Goal: Information Seeking & Learning: Learn about a topic

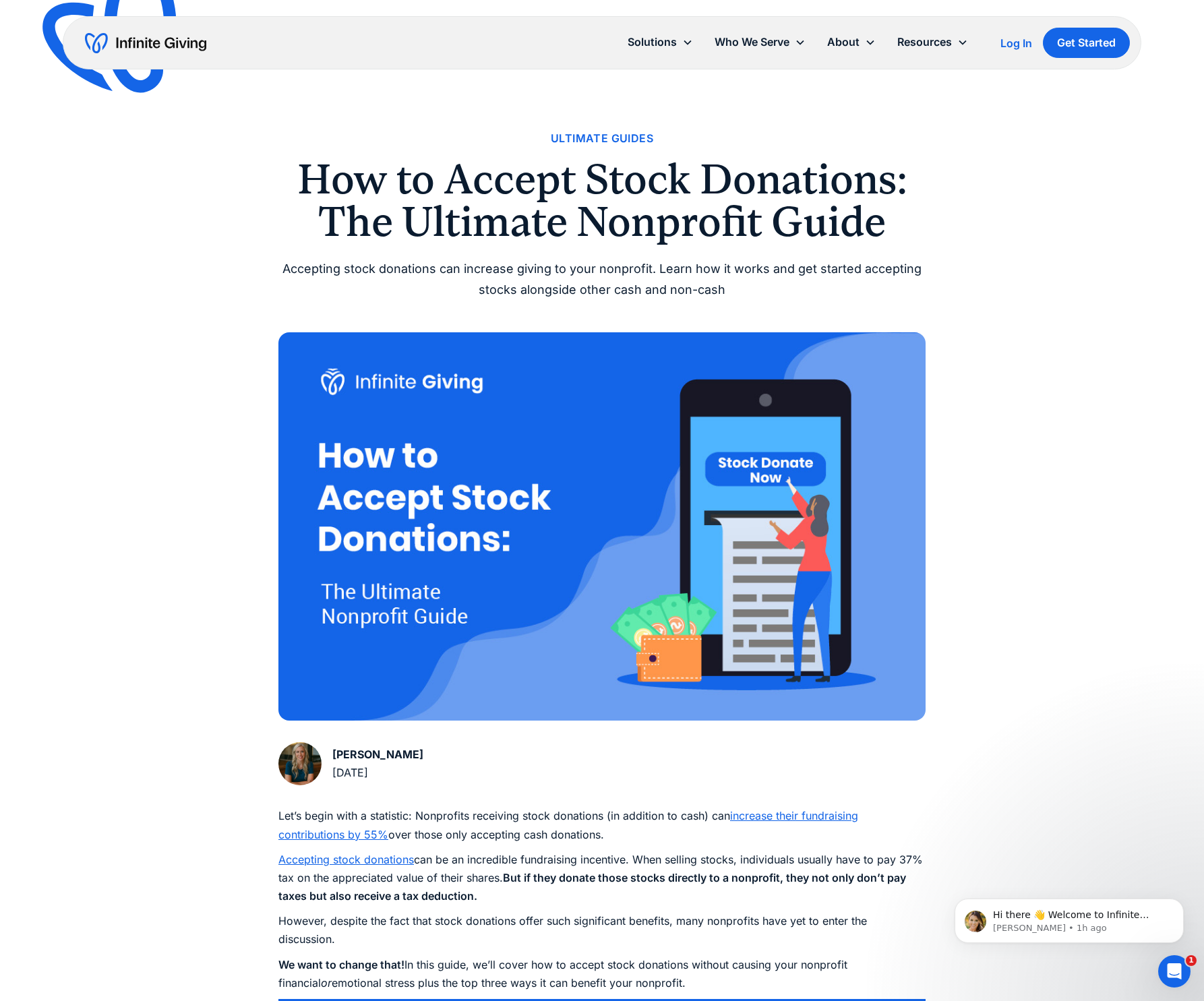
click at [924, 234] on h1 "How to Accept Stock Donations: The Ultimate Nonprofit Guide" at bounding box center [602, 200] width 647 height 84
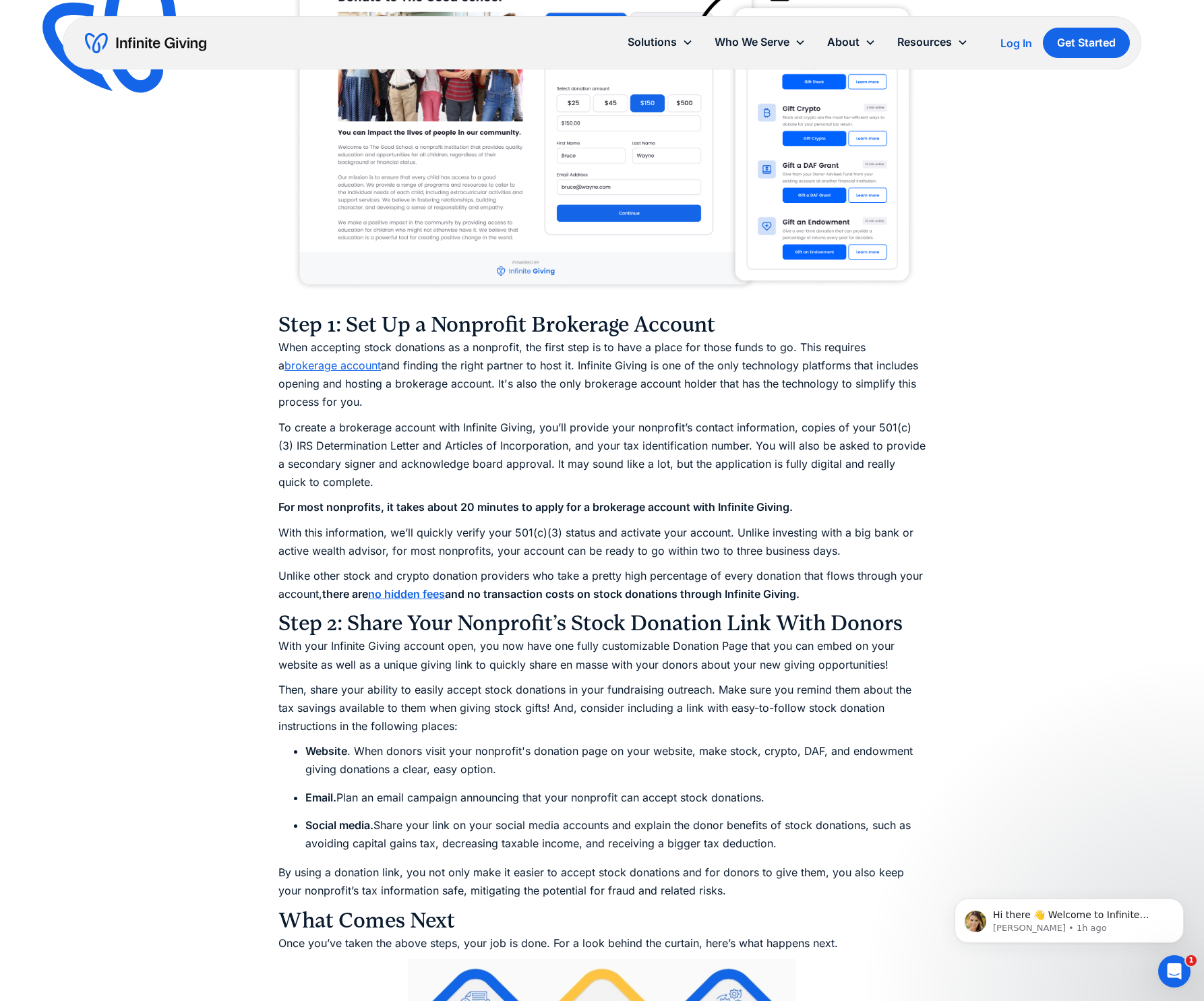
scroll to position [1735, 0]
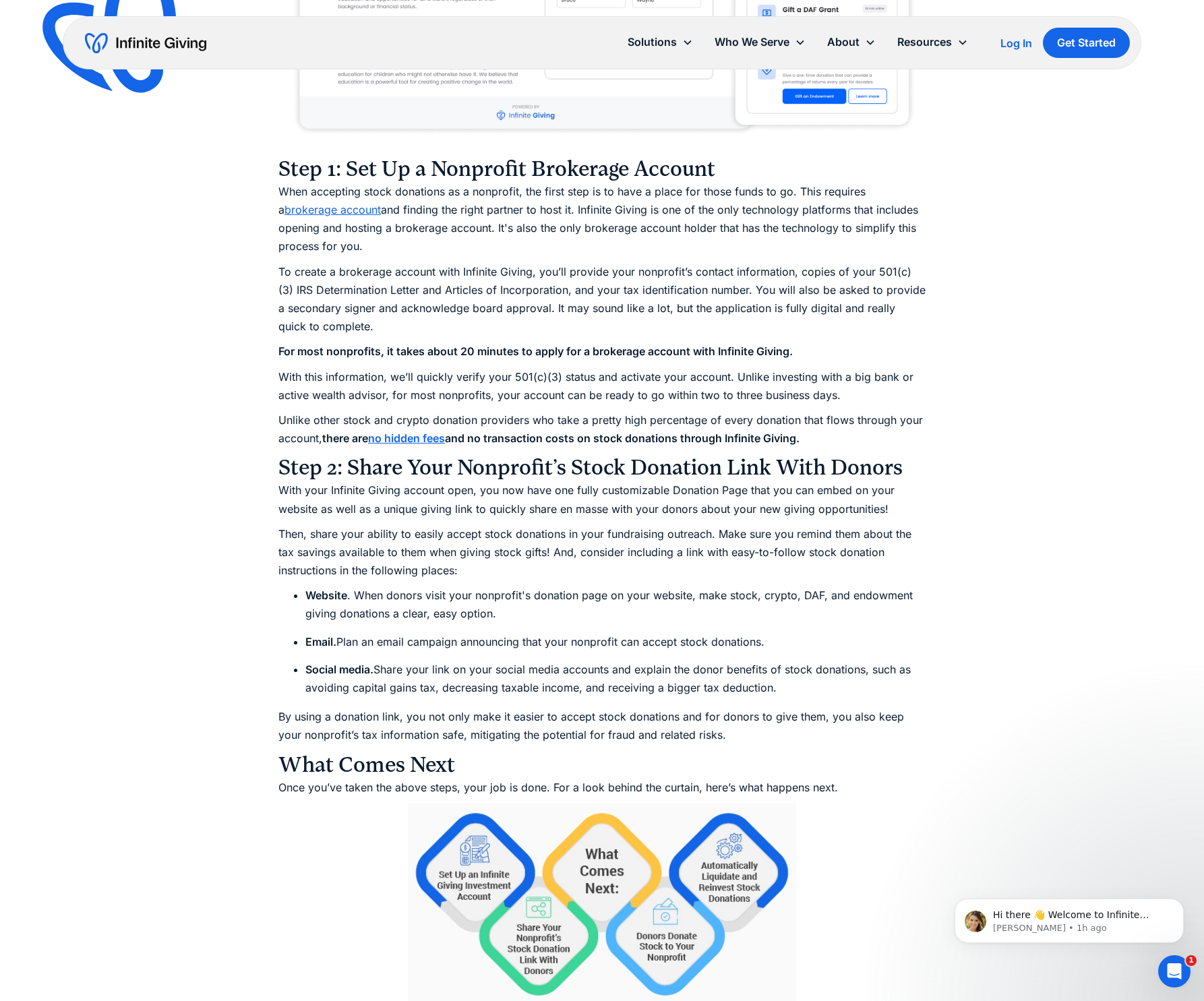
click at [924, 234] on p "When accepting stock donations as a nonprofit, the first step is to have a plac…" at bounding box center [602, 219] width 647 height 74
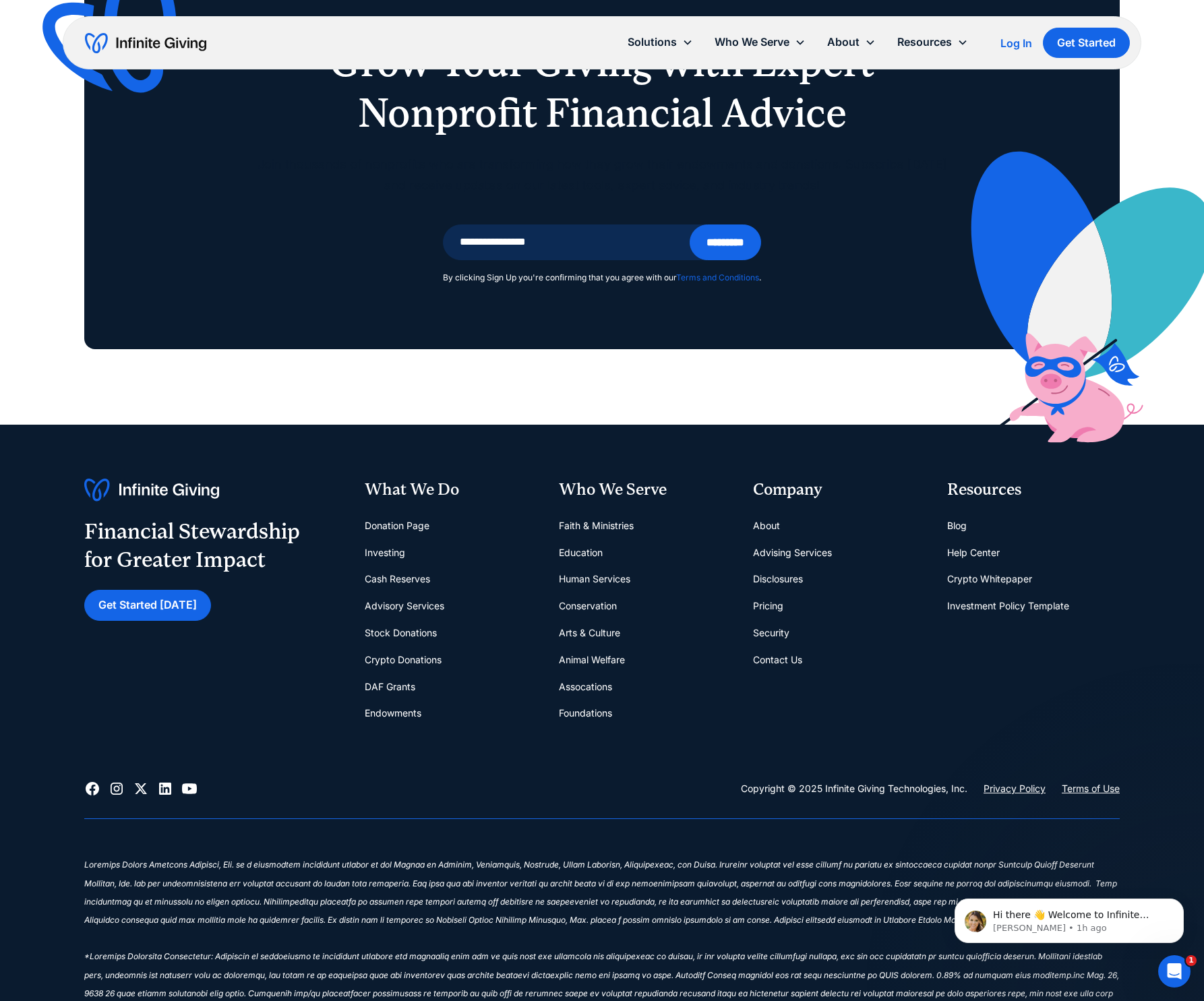
scroll to position [6136, 0]
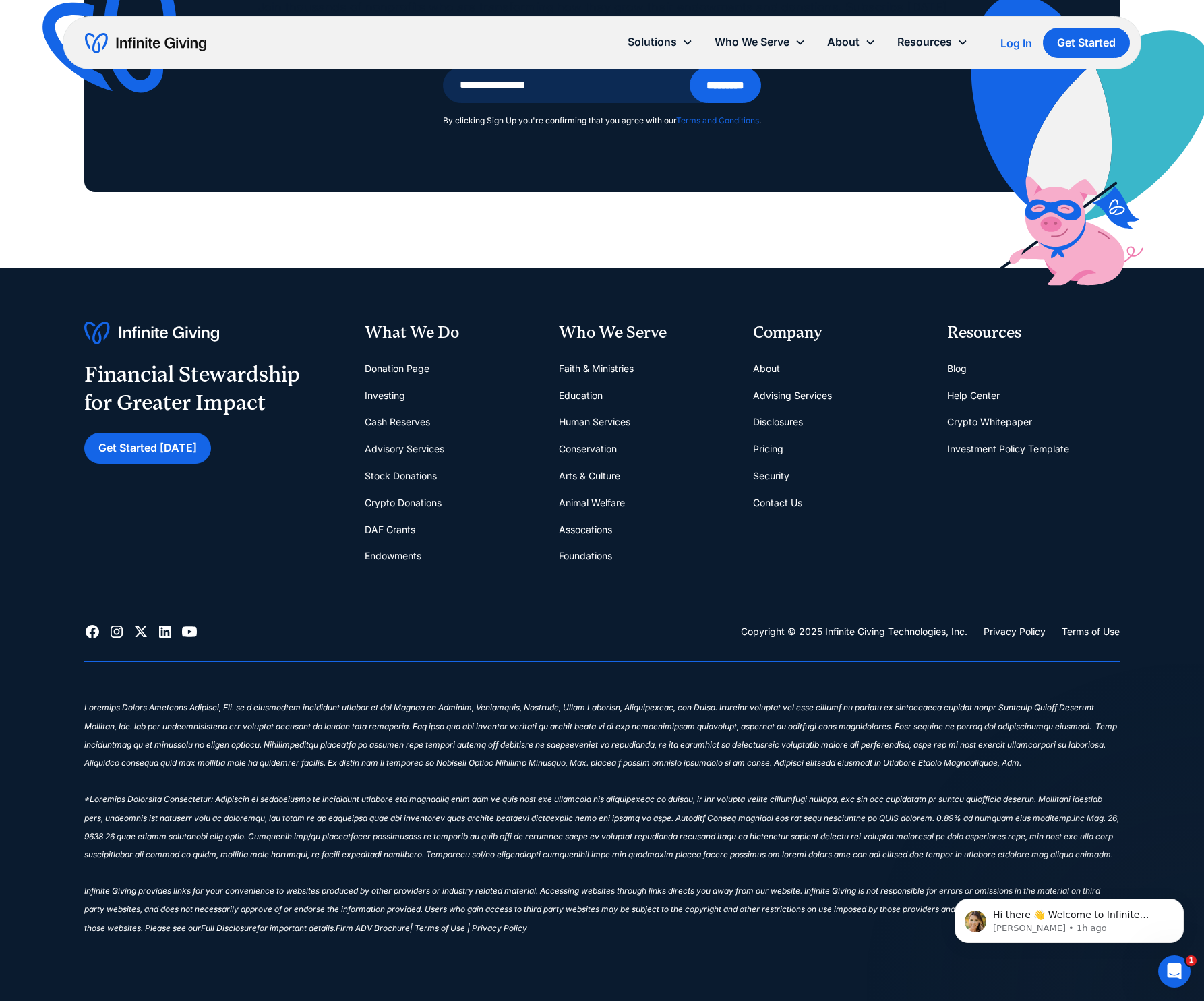
click at [769, 450] on link "Pricing" at bounding box center [768, 449] width 31 height 27
click at [764, 368] on link "About" at bounding box center [766, 368] width 27 height 27
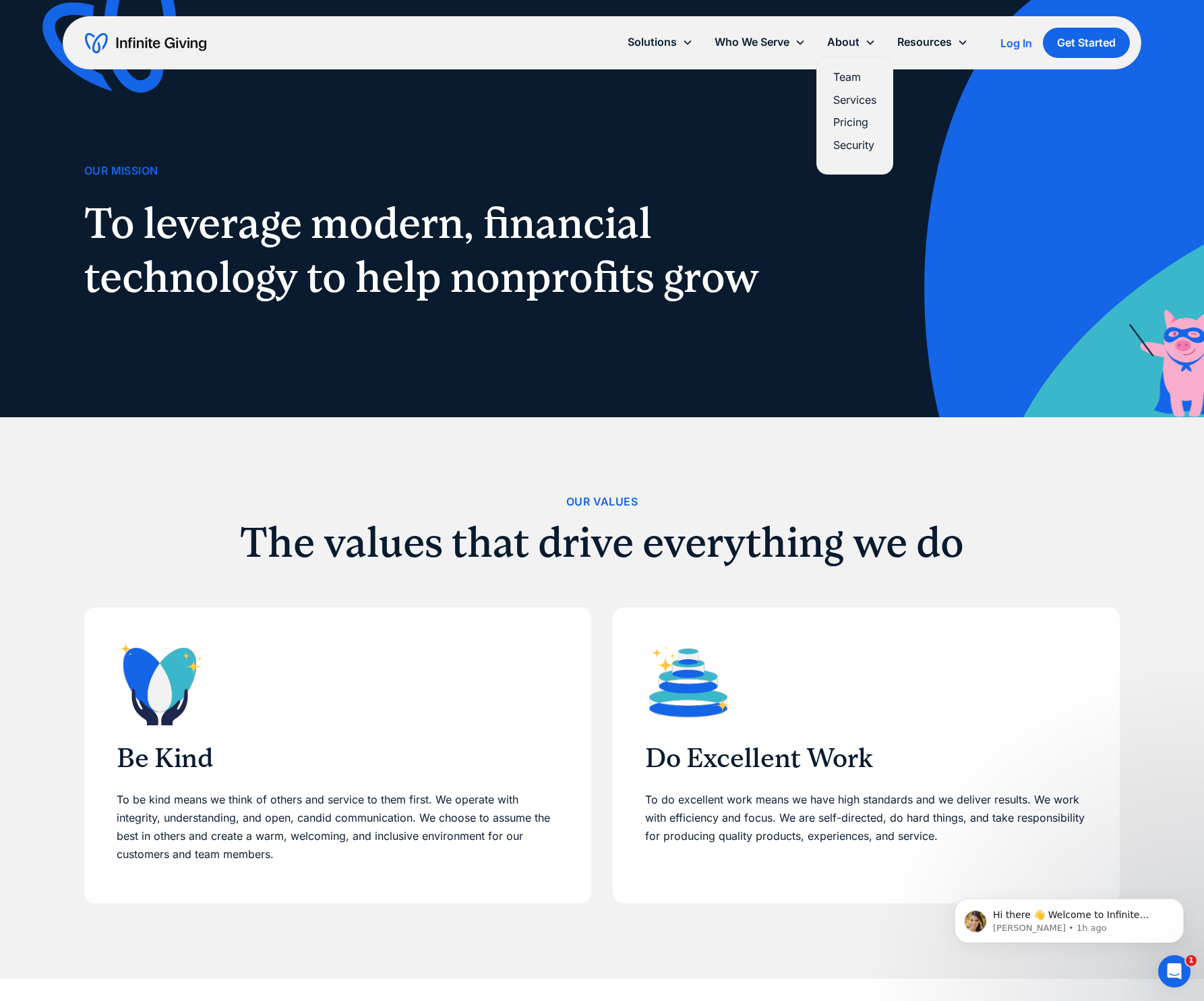
click at [853, 120] on link "Pricing" at bounding box center [855, 122] width 43 height 18
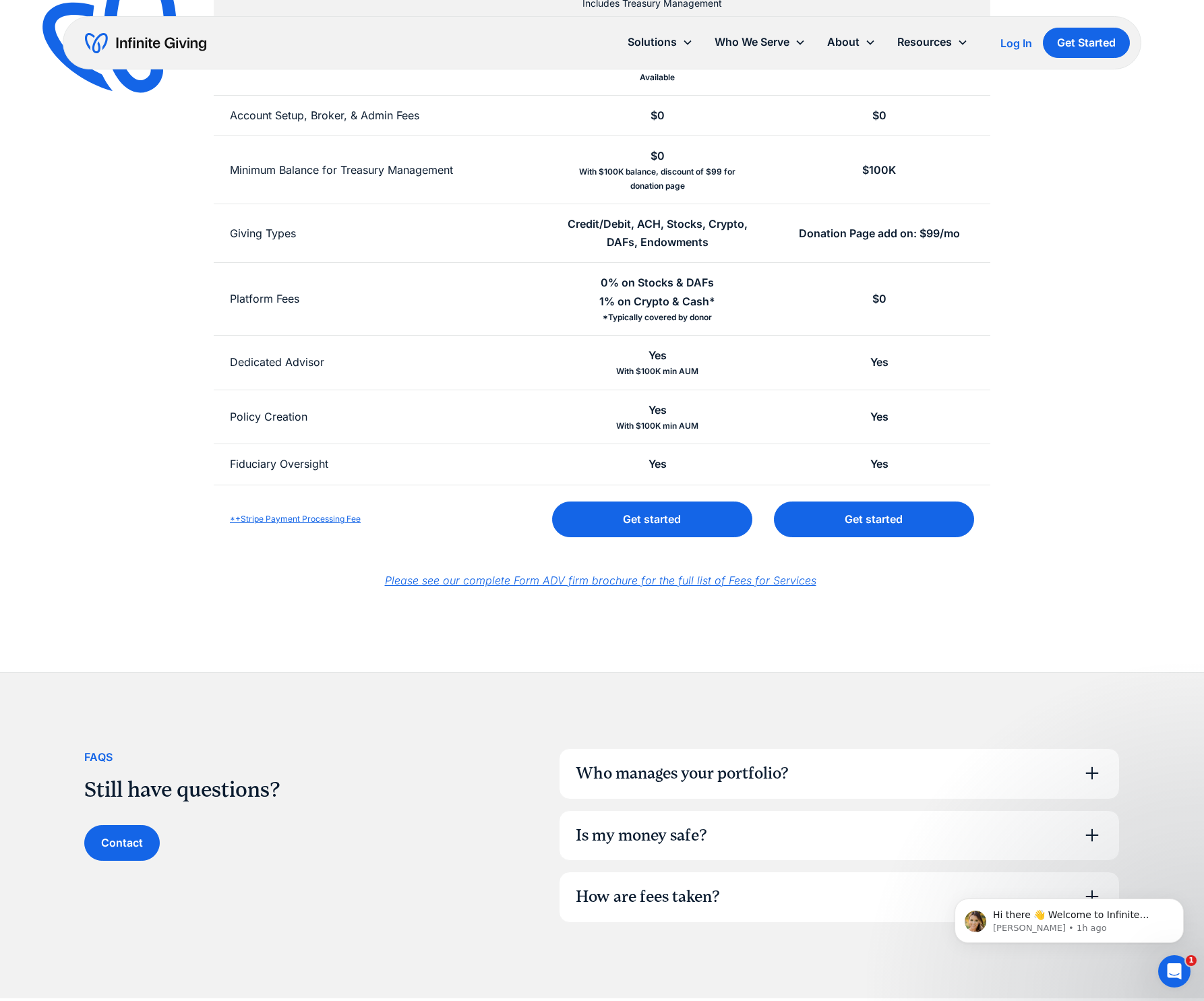
scroll to position [406, 0]
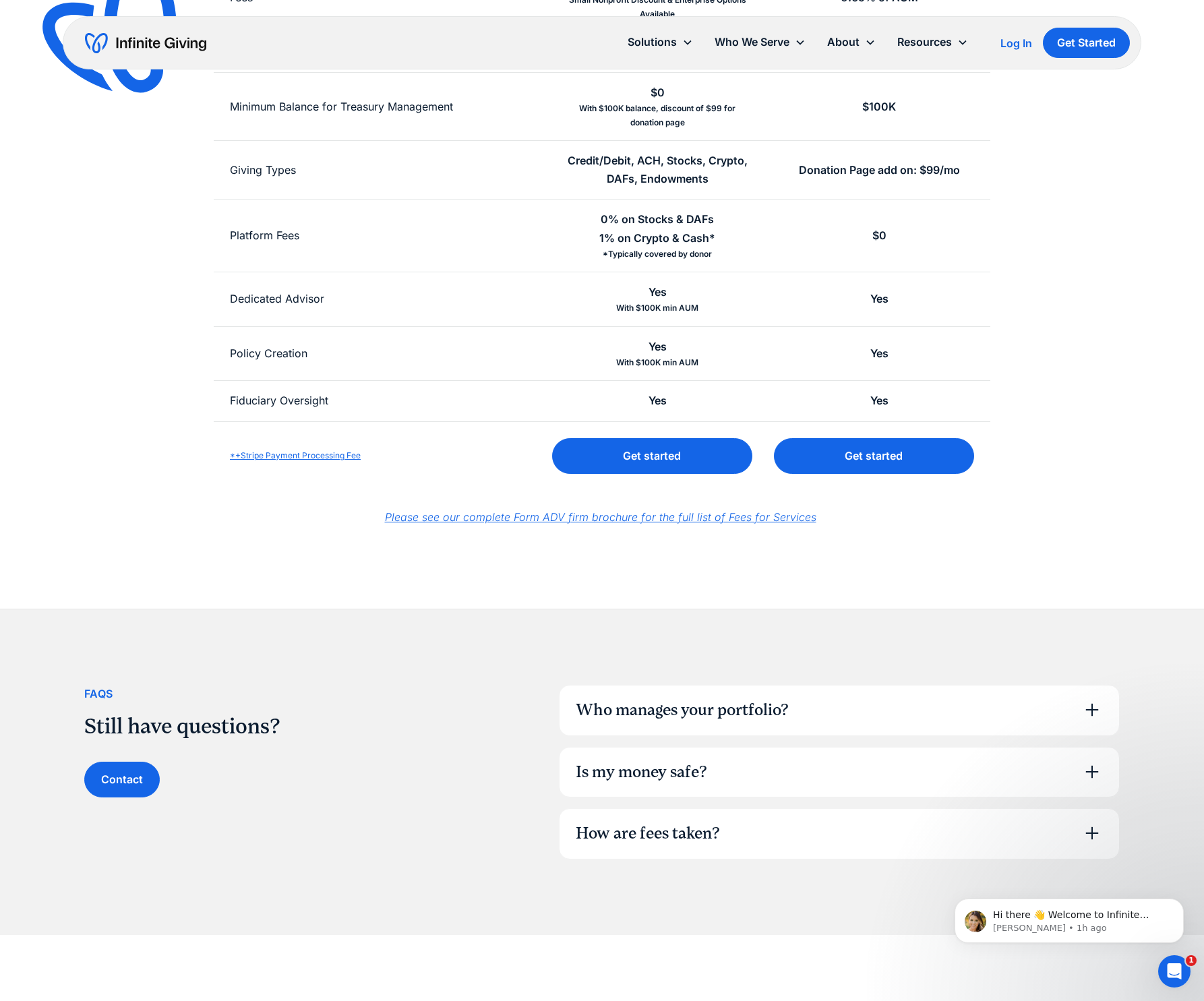
click at [804, 704] on div "Who manages your portfolio?" at bounding box center [839, 711] width 560 height 50
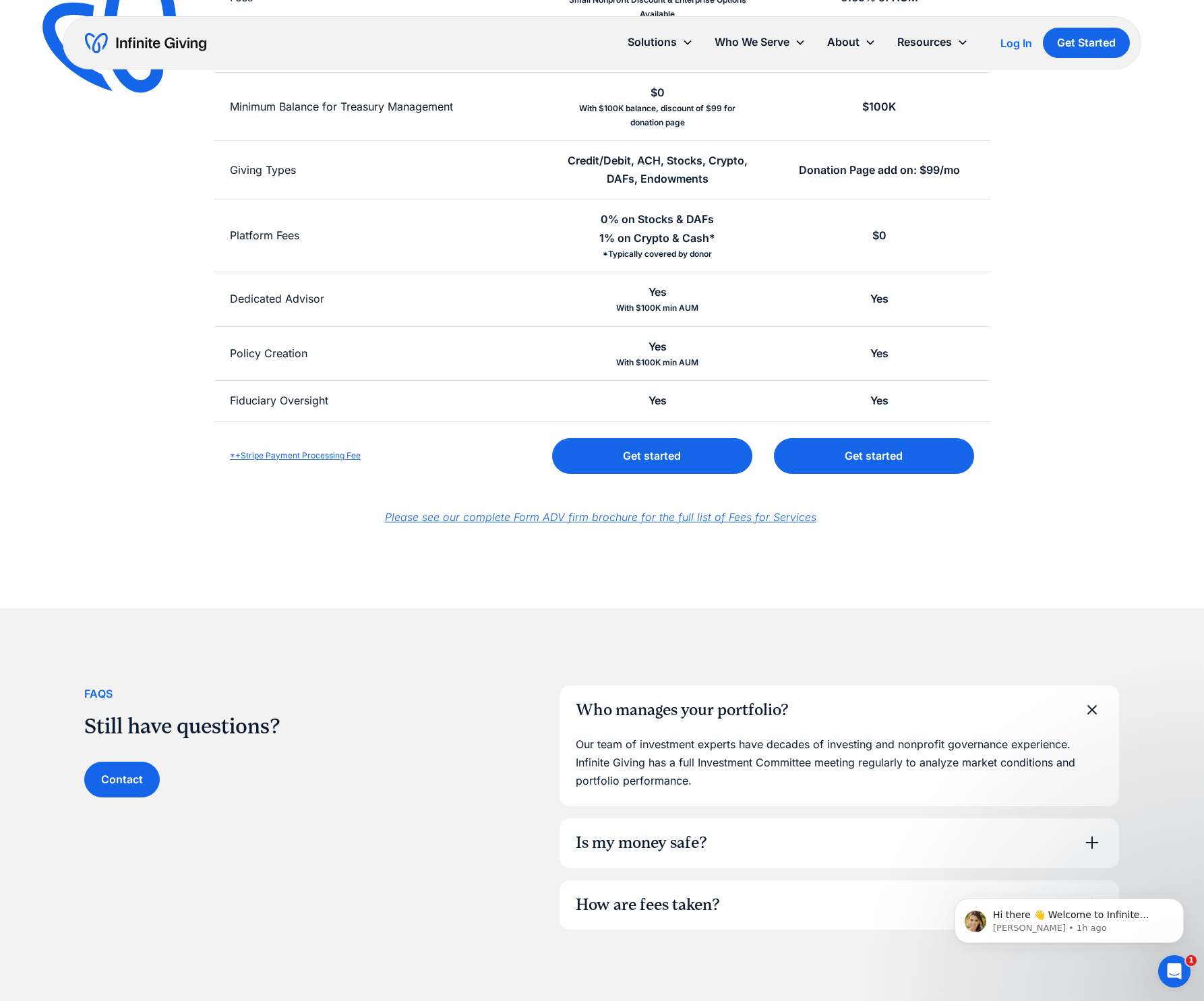
click at [804, 704] on div "Who manages your portfolio?" at bounding box center [839, 711] width 560 height 50
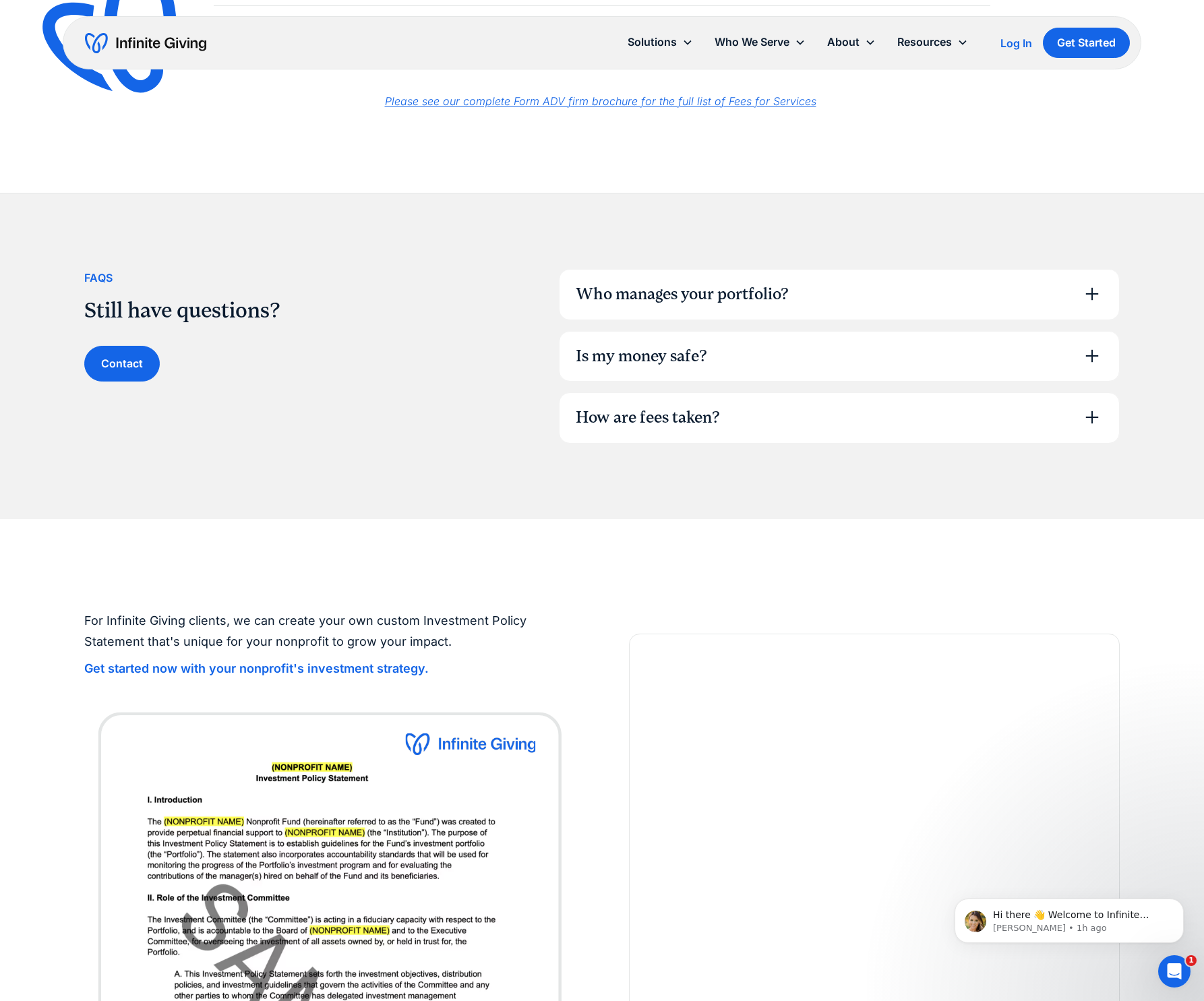
scroll to position [831, 0]
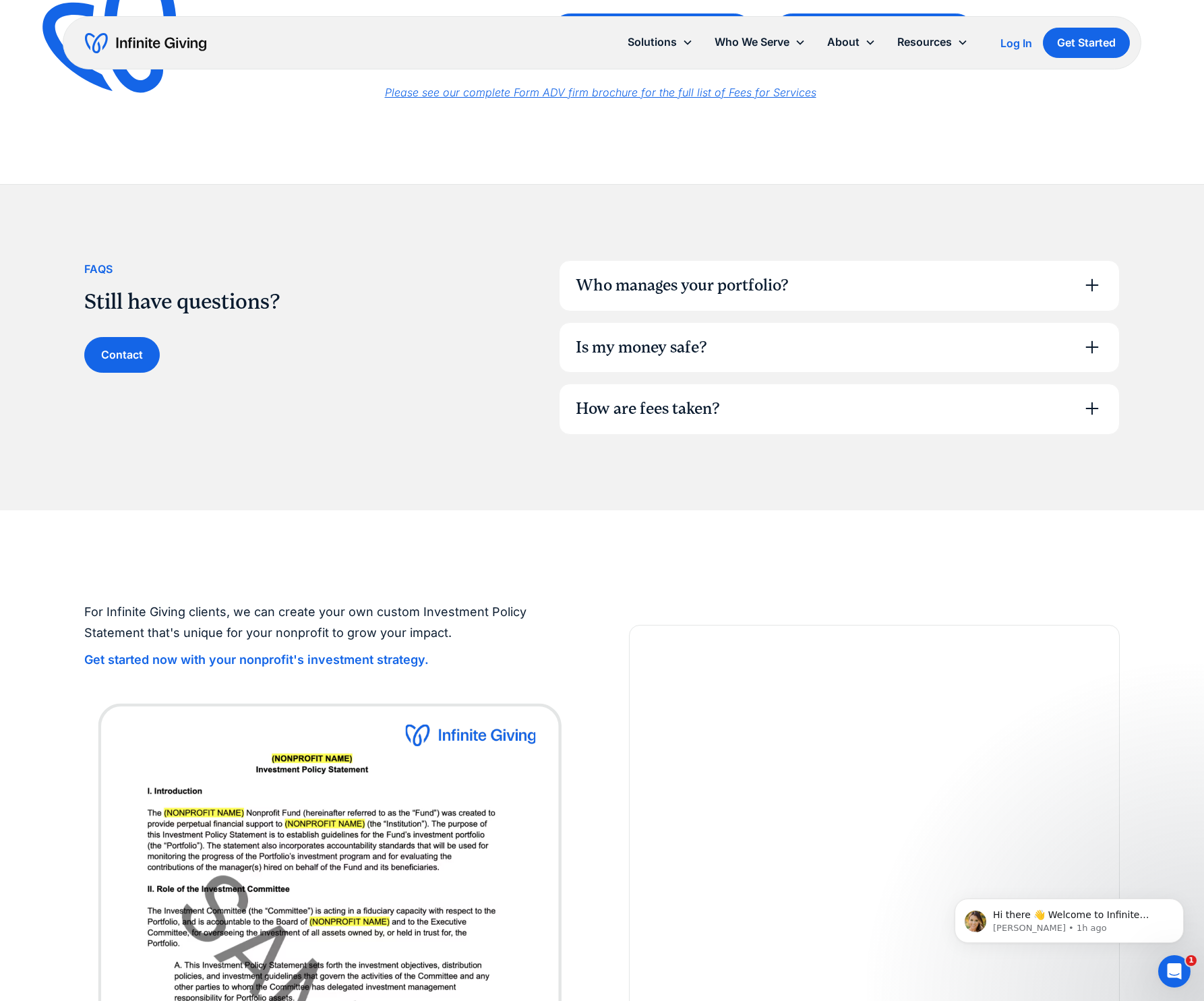
click at [719, 426] on div "How are fees taken?" at bounding box center [839, 410] width 560 height 50
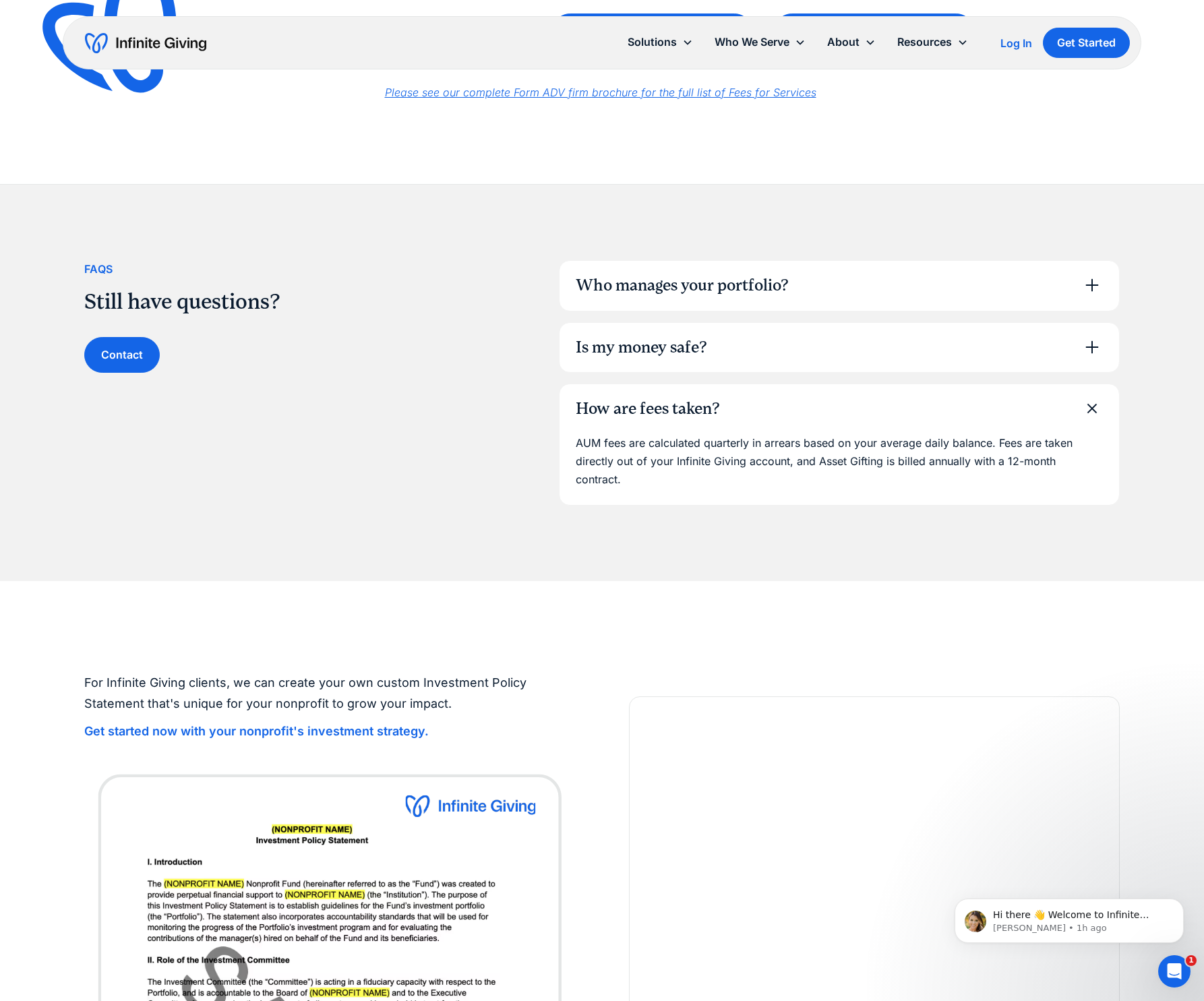
click at [720, 413] on div "How are fees taken?" at bounding box center [648, 410] width 145 height 23
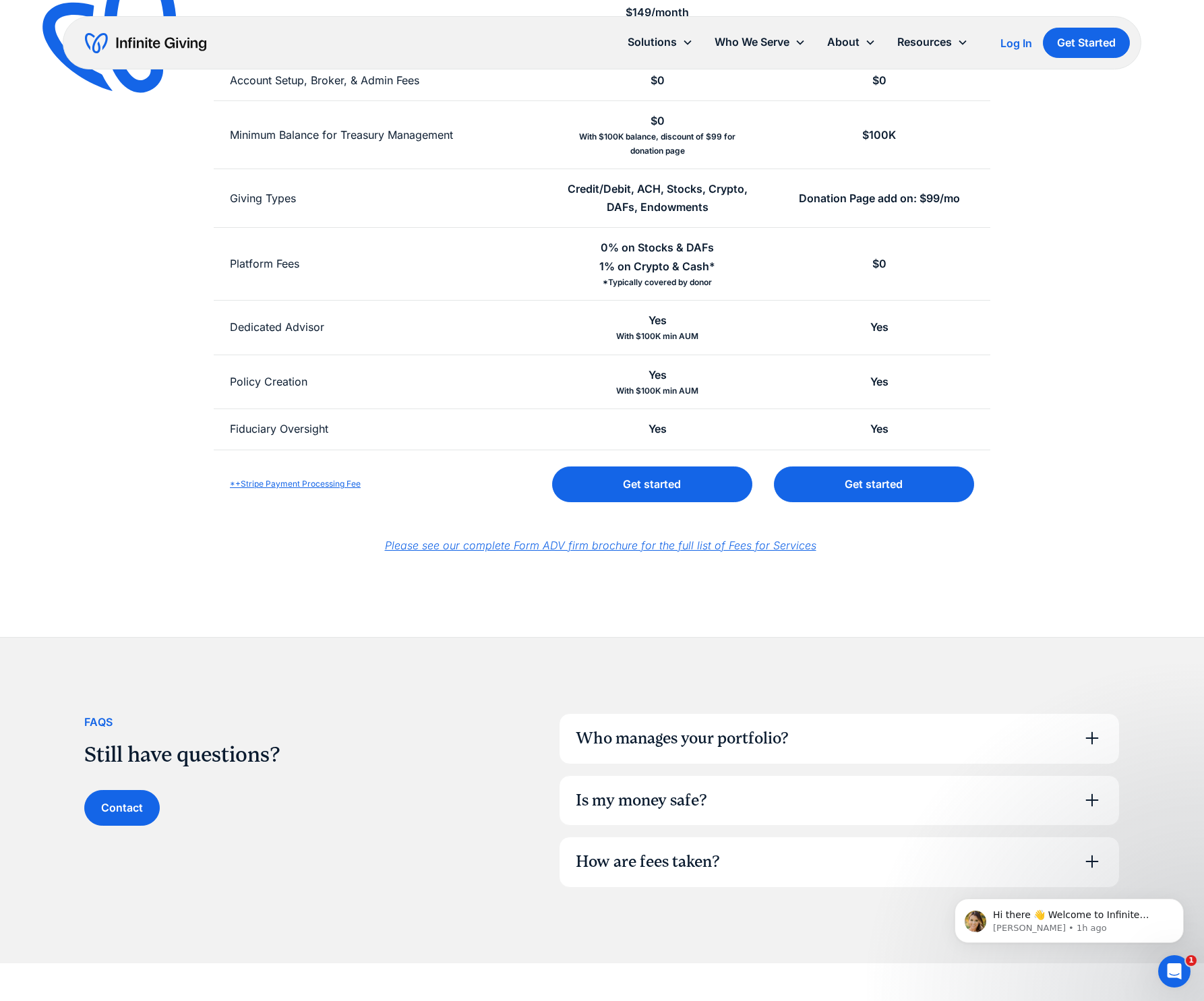
scroll to position [0, 0]
